Goal: Use online tool/utility: Utilize a website feature to perform a specific function

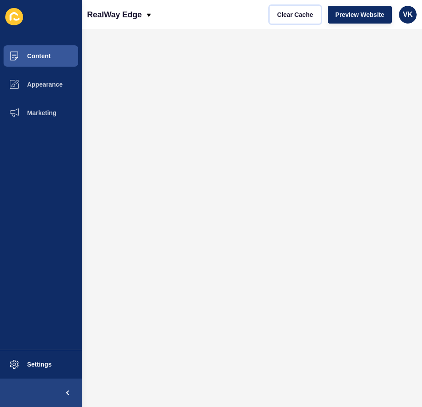
drag, startPoint x: 294, startPoint y: 14, endPoint x: 297, endPoint y: 25, distance: 11.8
click at [294, 14] on span "Clear Cache" at bounding box center [295, 14] width 36 height 9
click at [297, 18] on span "Clear Cache" at bounding box center [295, 14] width 36 height 9
click at [306, 15] on span "Clear Cache" at bounding box center [295, 14] width 36 height 9
click at [300, 14] on span "Clear Cache" at bounding box center [295, 14] width 36 height 9
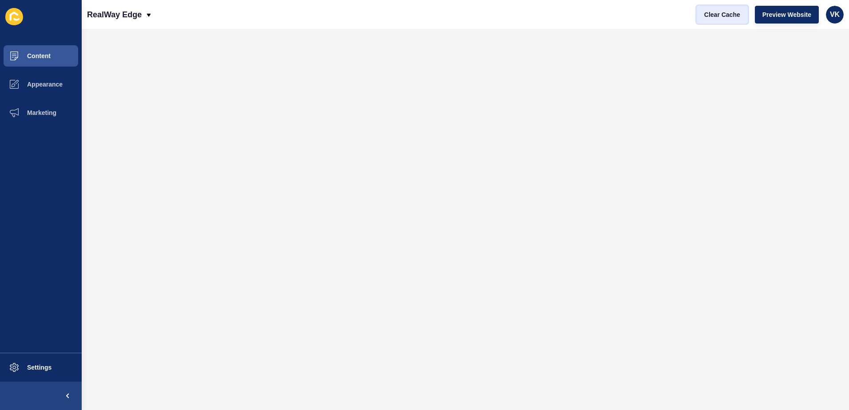
drag, startPoint x: 726, startPoint y: 16, endPoint x: 724, endPoint y: 23, distance: 6.9
click at [725, 16] on span "Clear Cache" at bounding box center [722, 14] width 36 height 9
click at [647, 14] on div "RealWay Edge Clear Cache Preview Website VK" at bounding box center [465, 14] width 767 height 29
click at [583, 17] on div "RealWay Edge Clear Cache Preview Website VK" at bounding box center [465, 14] width 767 height 29
click at [726, 18] on span "Clear Cache" at bounding box center [722, 14] width 36 height 9
